Goal: Complete application form

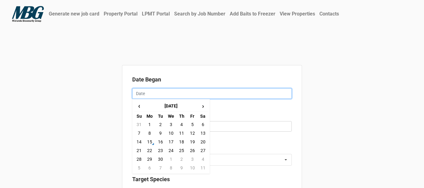
click at [147, 94] on input "text" at bounding box center [211, 93] width 159 height 11
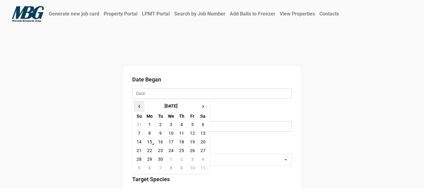
click at [137, 109] on span "‹" at bounding box center [139, 106] width 10 height 10
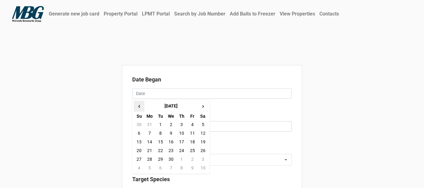
click at [137, 109] on span "‹" at bounding box center [139, 106] width 10 height 10
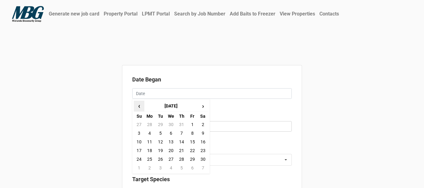
click at [137, 109] on span "‹" at bounding box center [139, 106] width 10 height 10
click at [147, 133] on td "8" at bounding box center [149, 133] width 11 height 9
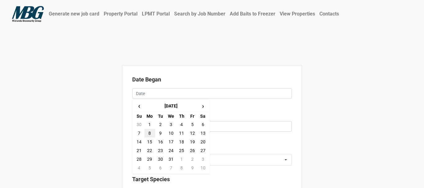
type input "8/7/2024"
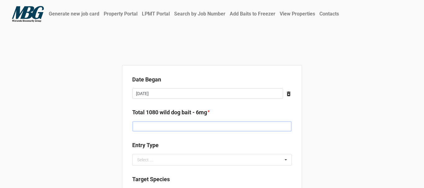
click at [148, 126] on input "text" at bounding box center [211, 126] width 159 height 11
type input "150"
click at [254, 161] on input "text" at bounding box center [212, 159] width 159 height 11
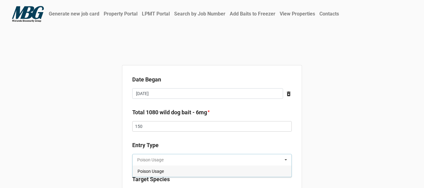
scroll to position [31, 0]
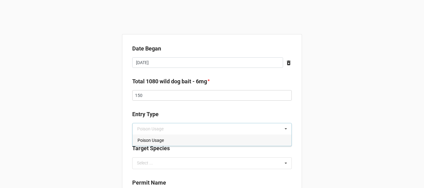
click at [153, 138] on span "Poison Usage" at bounding box center [150, 140] width 26 height 5
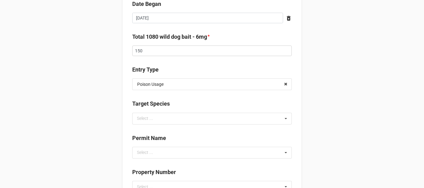
scroll to position [93, 0]
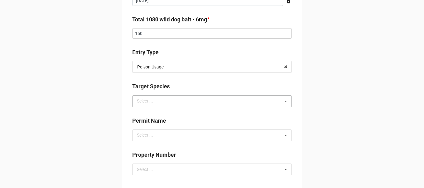
click at [180, 105] on div "Select ... Wild Dog Rabbit Fox Pig Emu Cat Other" at bounding box center [211, 102] width 159 height 12
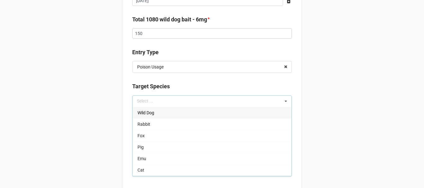
click at [154, 115] on div "Wild Dog" at bounding box center [211, 112] width 159 height 11
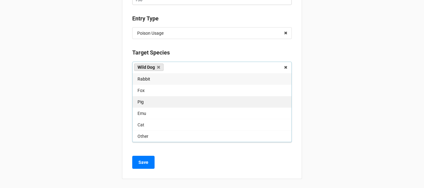
scroll to position [128, 0]
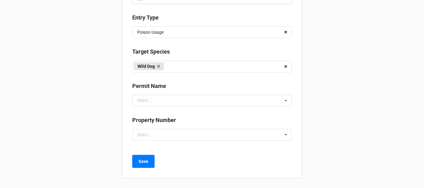
click at [106, 100] on div "Generate new job card Property Portal LPMT Portal Search by Job Number Add Bait…" at bounding box center [212, 30] width 424 height 316
click at [150, 100] on div "Select ..." at bounding box center [148, 100] width 27 height 7
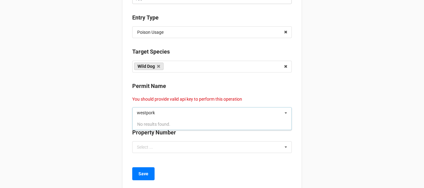
type input "westpork"
